Goal: Information Seeking & Learning: Learn about a topic

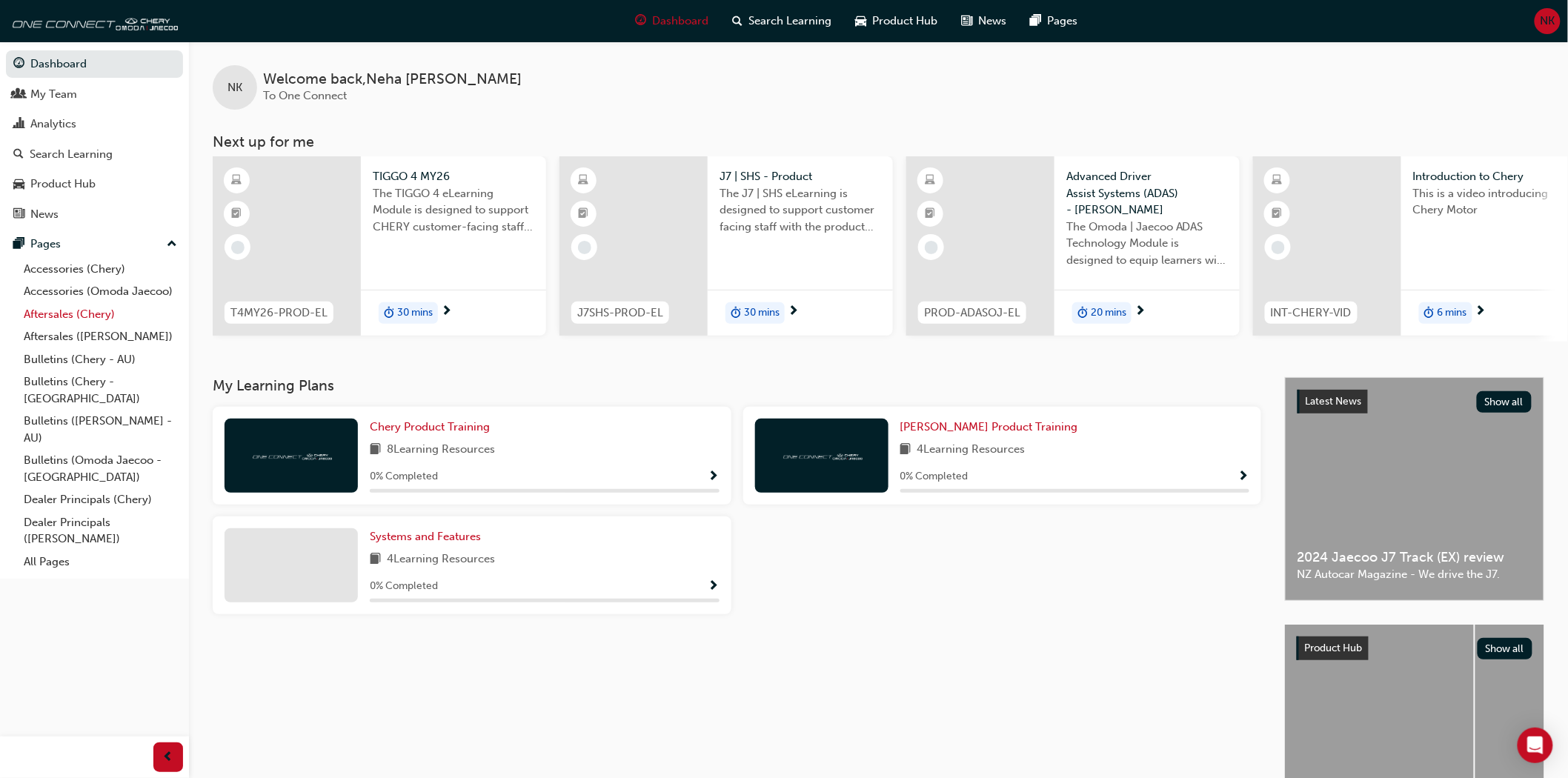
click at [93, 324] on link "Aftersales (Chery)" at bounding box center [101, 314] width 165 height 23
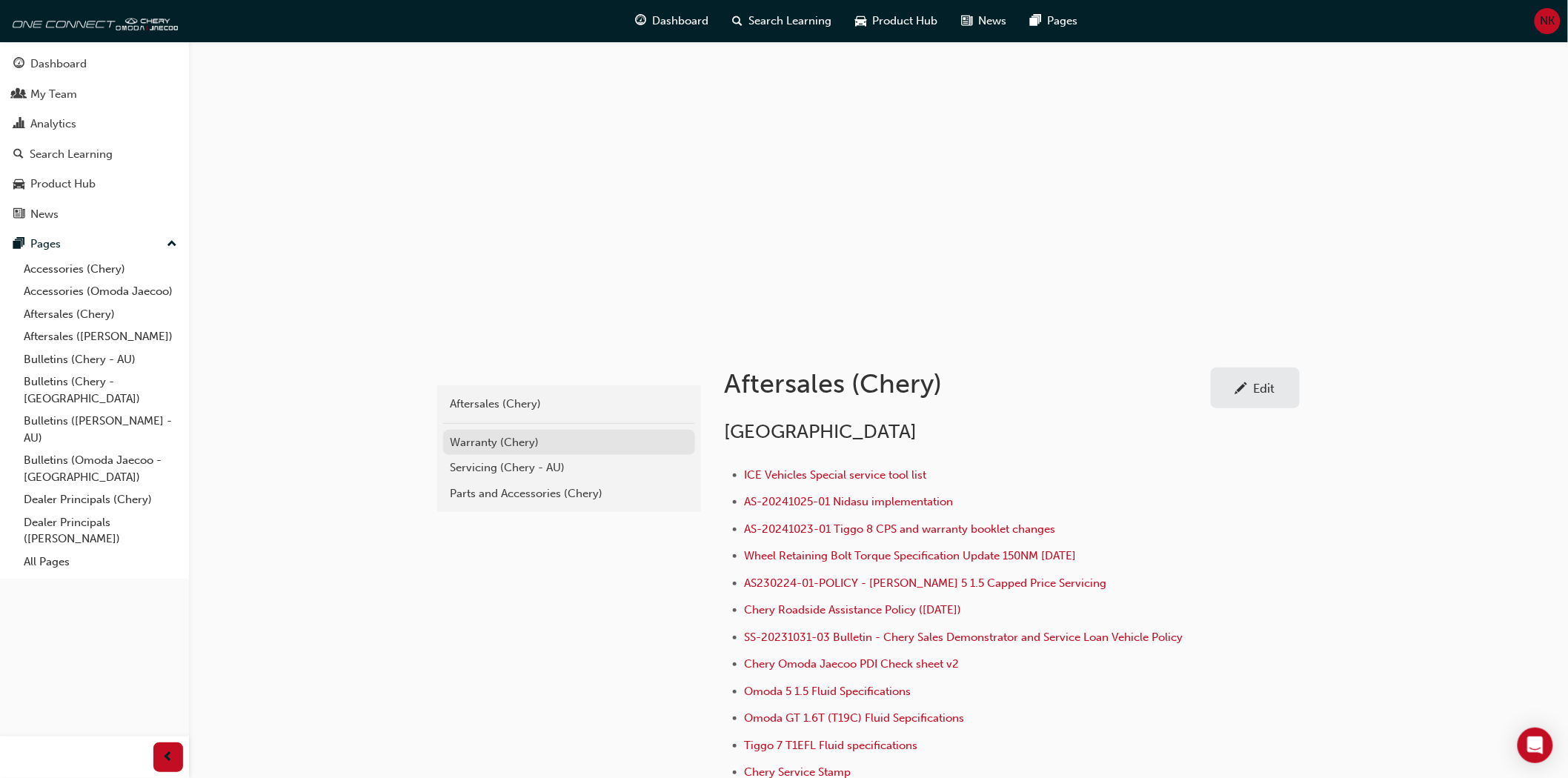
click at [494, 438] on div "Warranty (Chery)" at bounding box center [568, 442] width 237 height 17
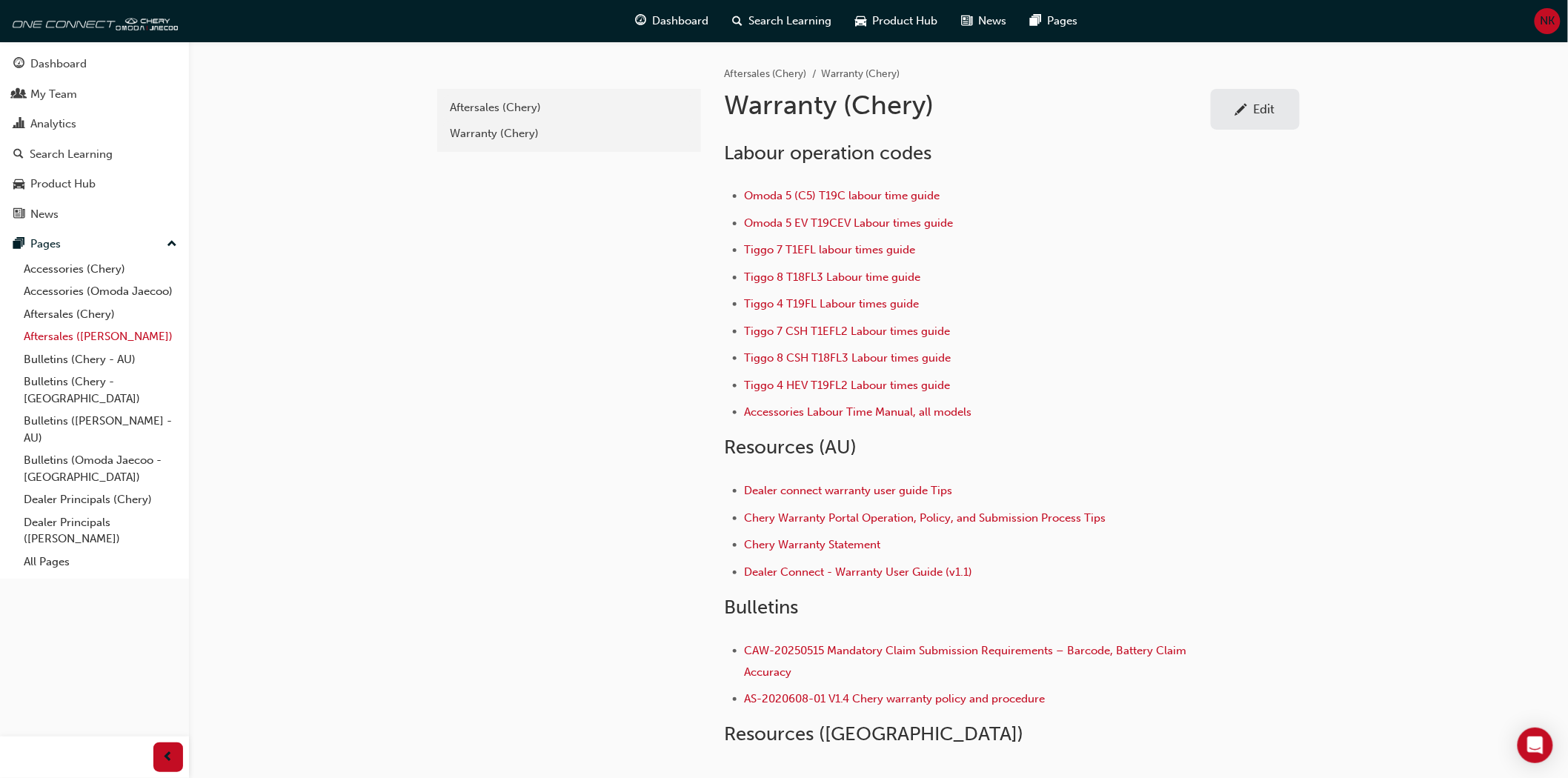
click at [74, 342] on link "Aftersales ([PERSON_NAME])" at bounding box center [101, 336] width 165 height 23
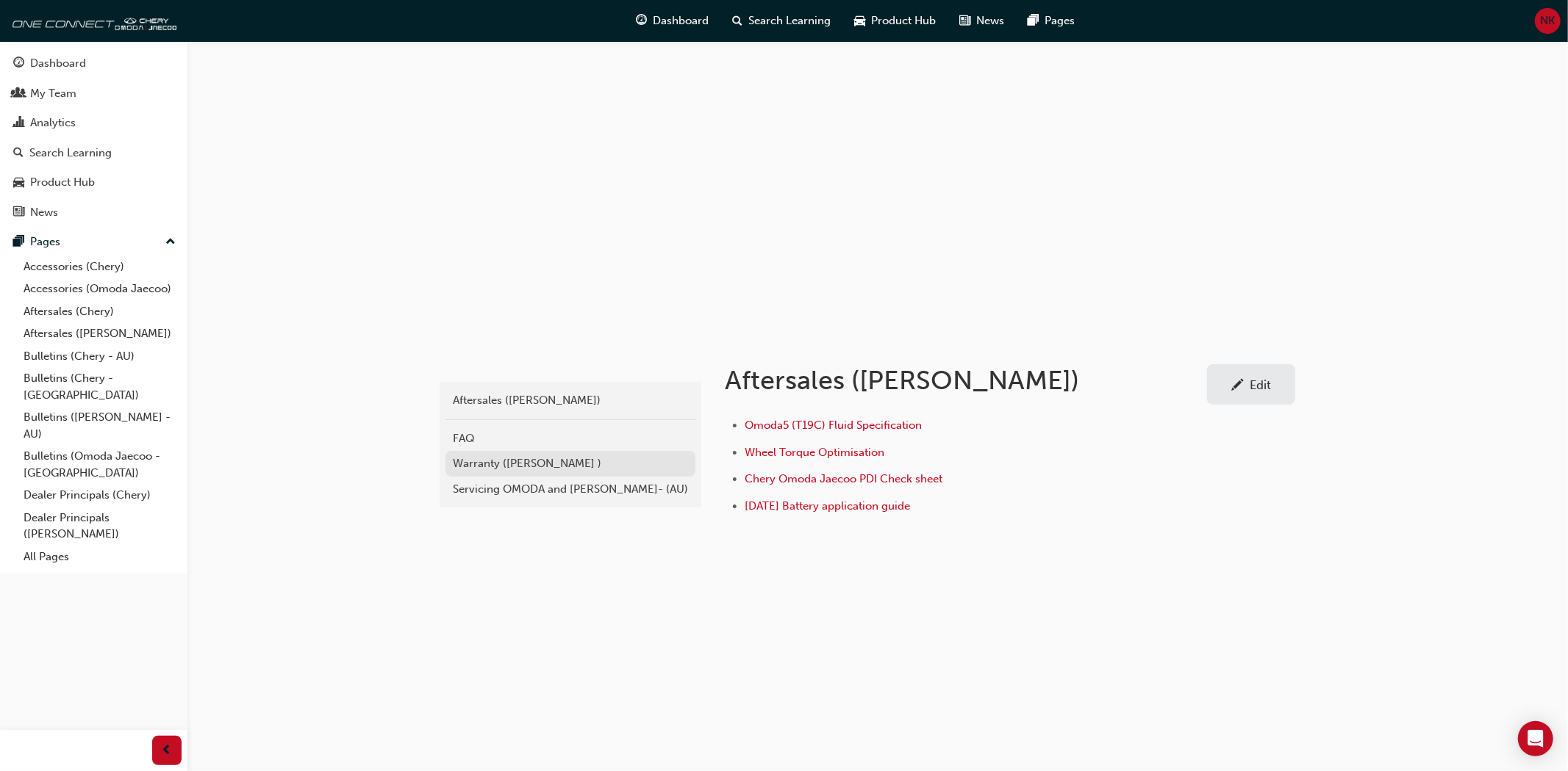
click at [515, 462] on div "Warranty ([PERSON_NAME] )" at bounding box center [570, 463] width 235 height 17
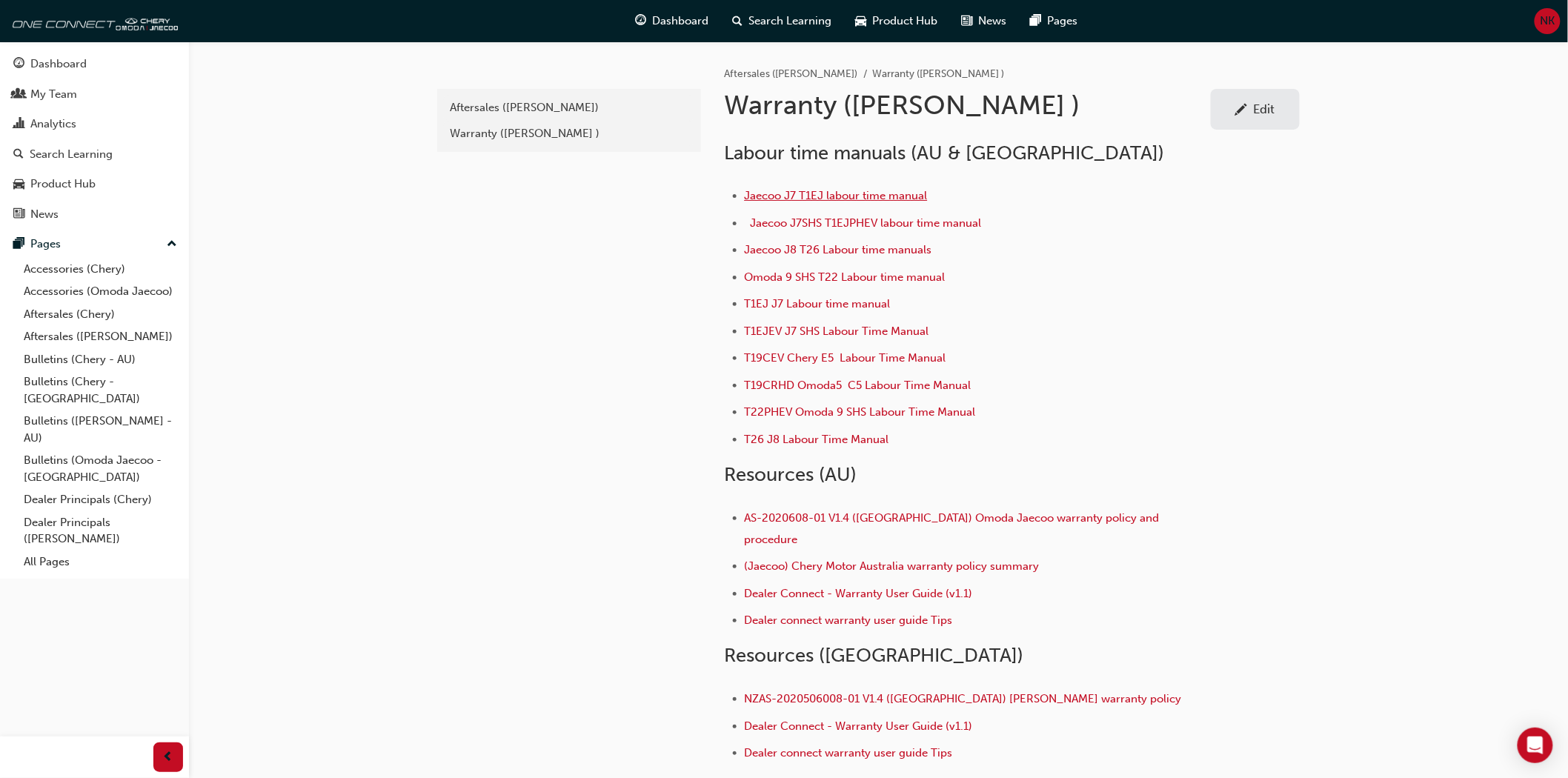
click at [810, 192] on span "Jaecoo J7 T1EJ labour time manual" at bounding box center [837, 195] width 183 height 14
